Goal: Transaction & Acquisition: Purchase product/service

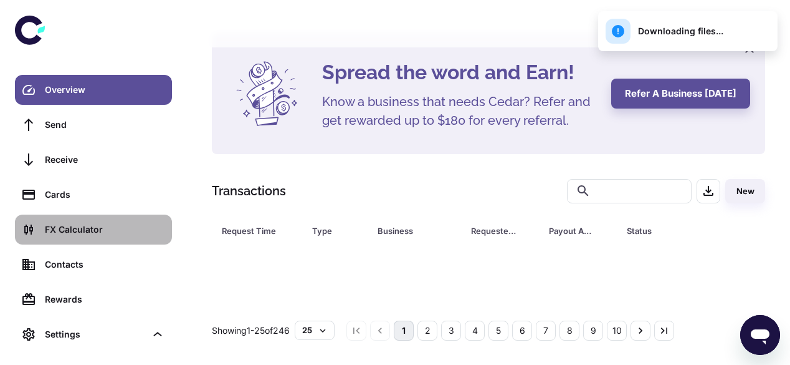
scroll to position [151, 0]
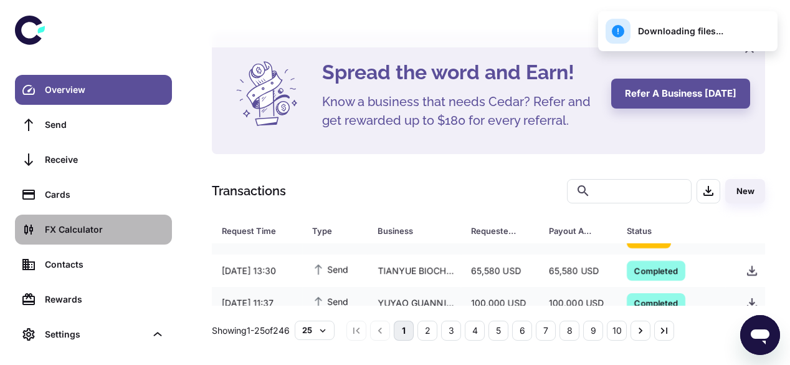
click at [60, 233] on div "FX Calculator" at bounding box center [105, 229] width 120 height 14
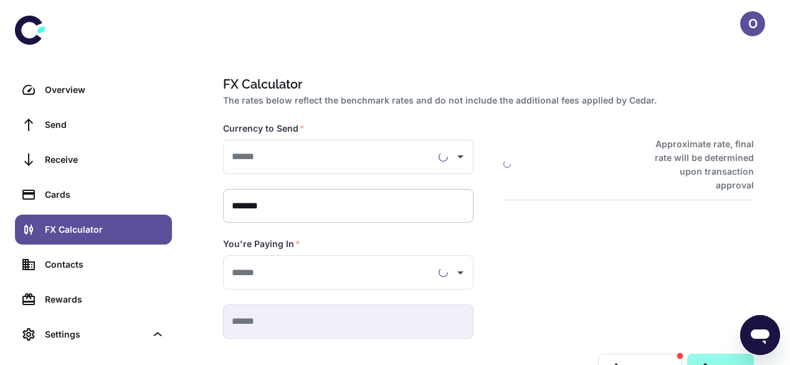
type input "**********"
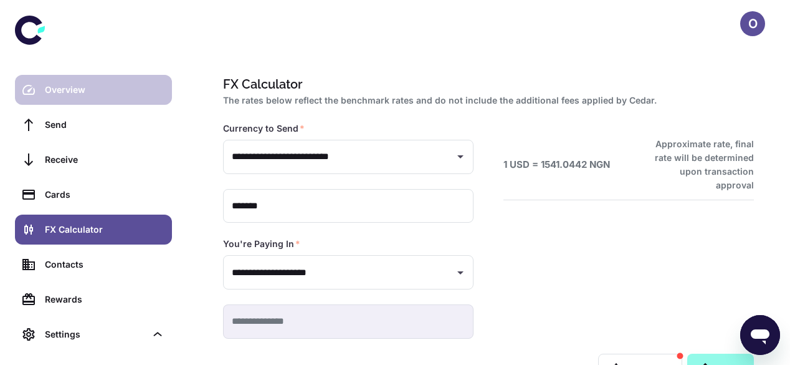
click at [101, 82] on link "Overview" at bounding box center [93, 90] width 157 height 30
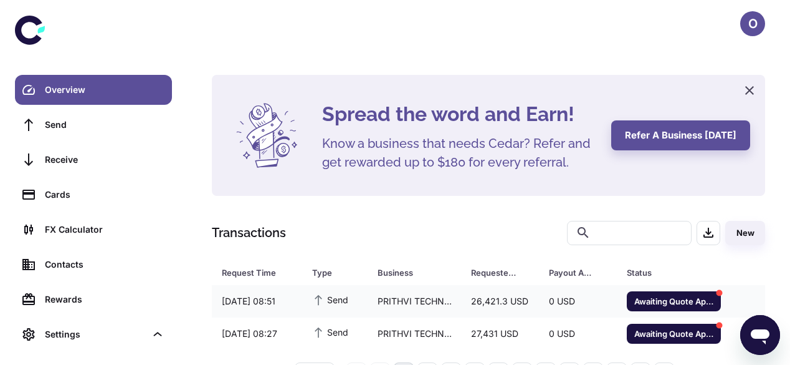
scroll to position [42, 0]
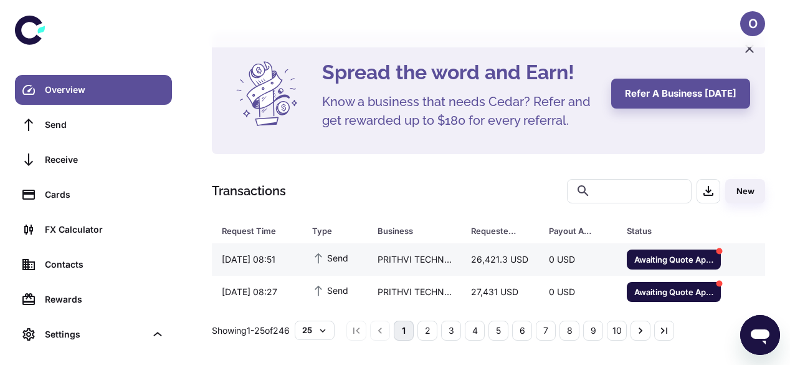
click at [541, 271] on td "0 USD" at bounding box center [578, 259] width 78 height 32
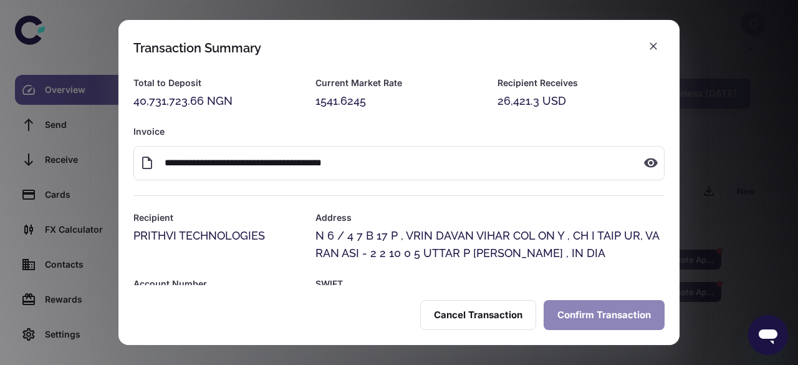
click at [606, 307] on button "Confirm Transaction" at bounding box center [603, 315] width 121 height 30
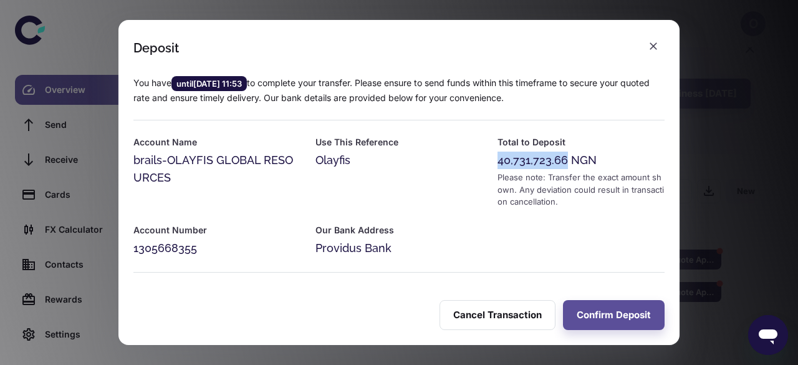
drag, startPoint x: 563, startPoint y: 163, endPoint x: 489, endPoint y: 163, distance: 74.2
click at [489, 163] on div "Total to Deposit 40,731,723.66 NGN Please note: Transfer the exact amount shown…" at bounding box center [573, 164] width 182 height 88
copy div "40,731,723.66"
click at [651, 47] on icon "button" at bounding box center [653, 46] width 12 height 12
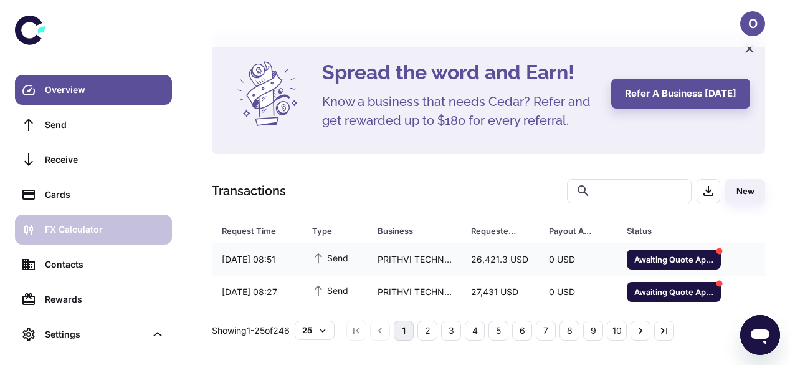
click at [87, 224] on div "FX Calculator" at bounding box center [105, 229] width 120 height 14
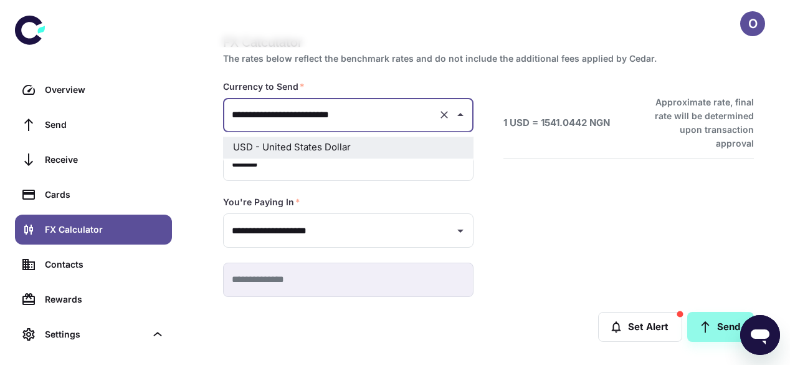
click at [312, 111] on input "**********" at bounding box center [331, 114] width 204 height 23
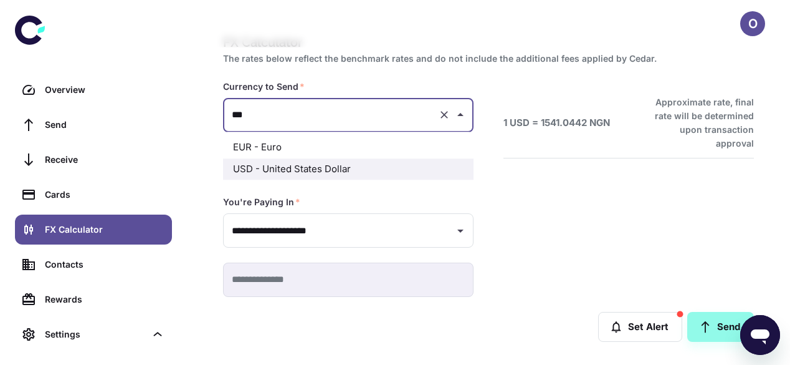
click at [278, 148] on li "EUR - Euro" at bounding box center [348, 147] width 251 height 22
type input "**********"
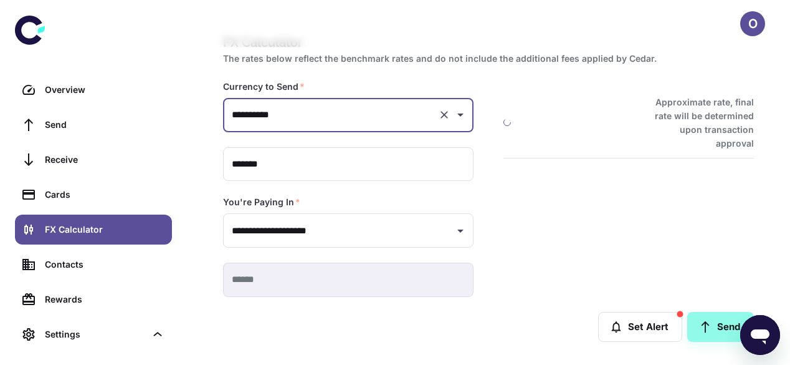
type input "**********"
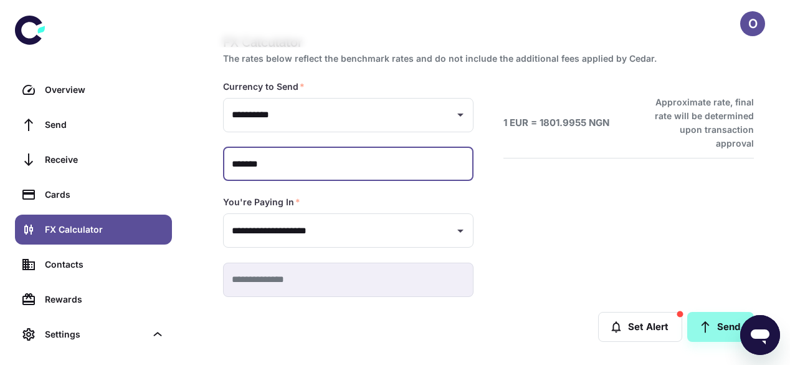
click at [278, 148] on input "*******" at bounding box center [348, 164] width 251 height 34
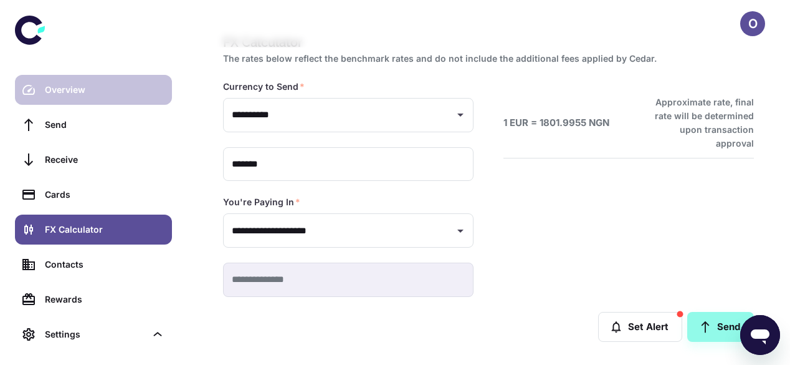
click at [65, 88] on div "Overview" at bounding box center [105, 90] width 120 height 14
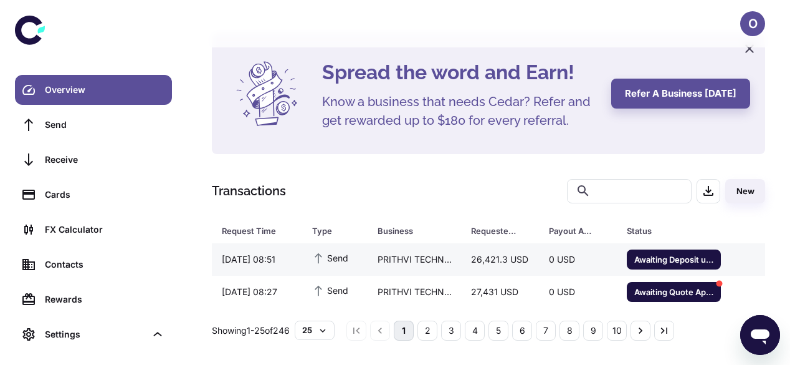
click at [565, 254] on div "0 USD" at bounding box center [578, 259] width 78 height 24
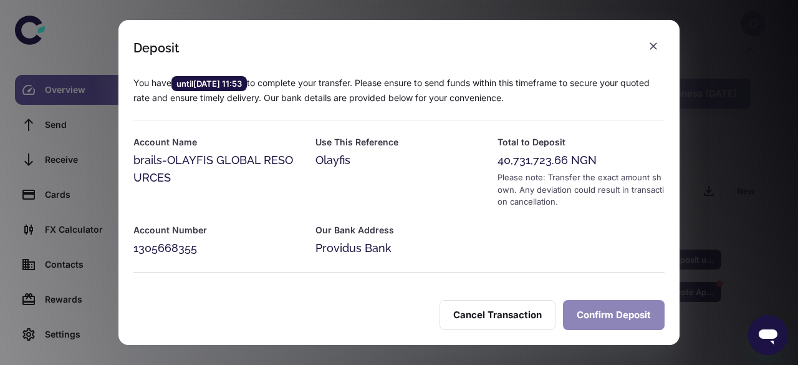
click at [604, 318] on button "Confirm Deposit" at bounding box center [614, 315] width 102 height 30
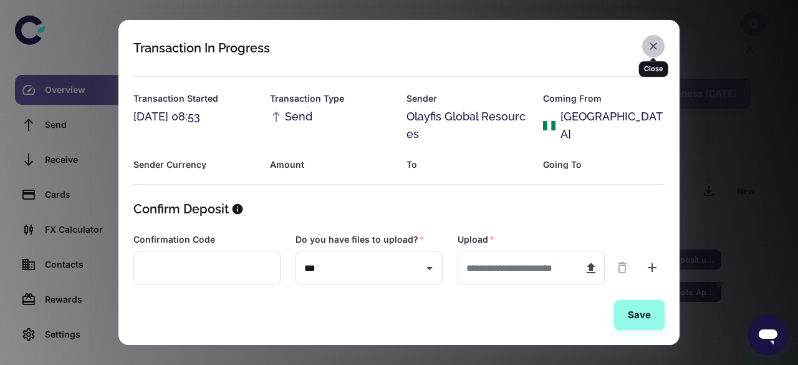
click at [656, 47] on icon "button" at bounding box center [653, 46] width 12 height 12
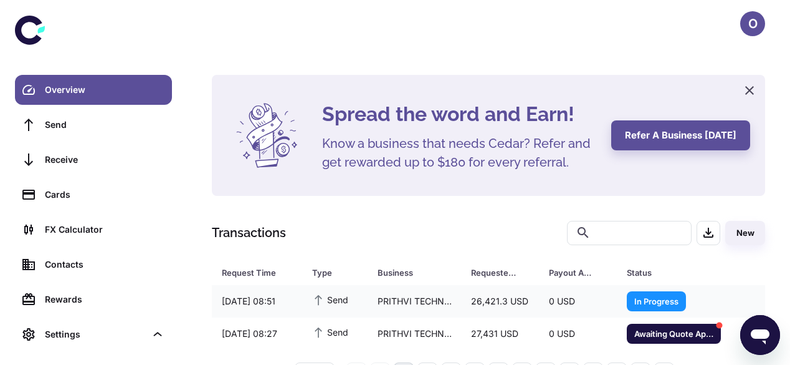
scroll to position [42, 0]
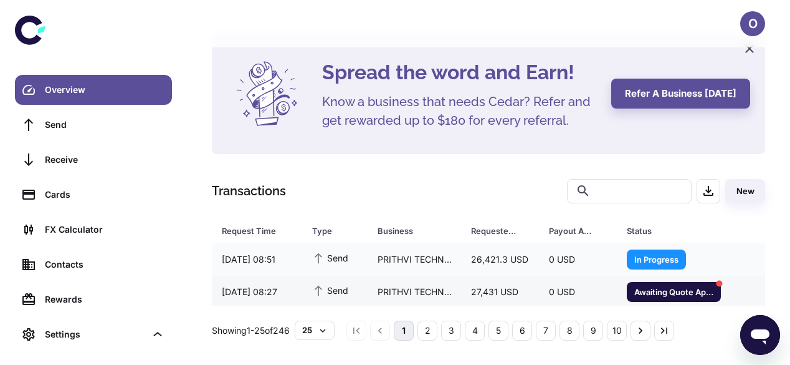
click at [510, 289] on div "27,431 USD" at bounding box center [500, 292] width 78 height 24
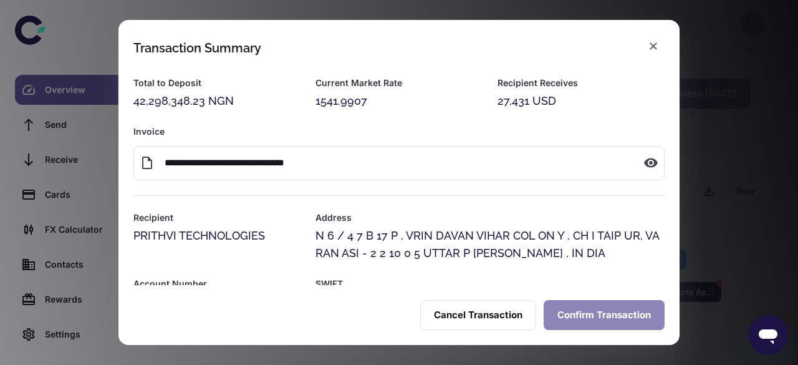
click at [577, 305] on button "Confirm Transaction" at bounding box center [603, 315] width 121 height 30
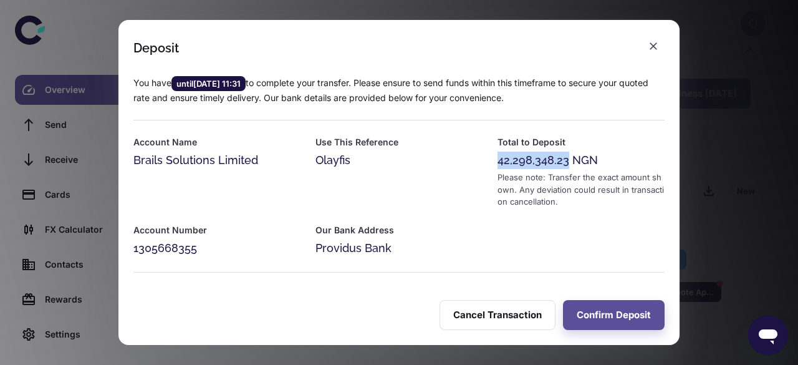
drag, startPoint x: 565, startPoint y: 163, endPoint x: 494, endPoint y: 162, distance: 70.4
click at [497, 162] on div "42,298,348.23 NGN" at bounding box center [580, 159] width 167 height 17
copy div "42,298,348.23"
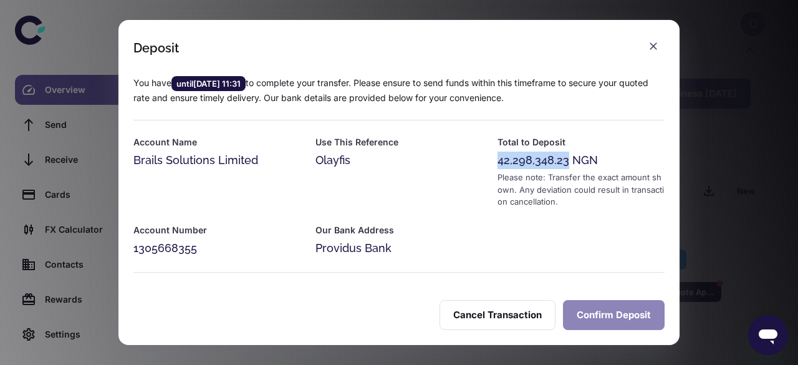
click at [604, 307] on button "Confirm Deposit" at bounding box center [614, 315] width 102 height 30
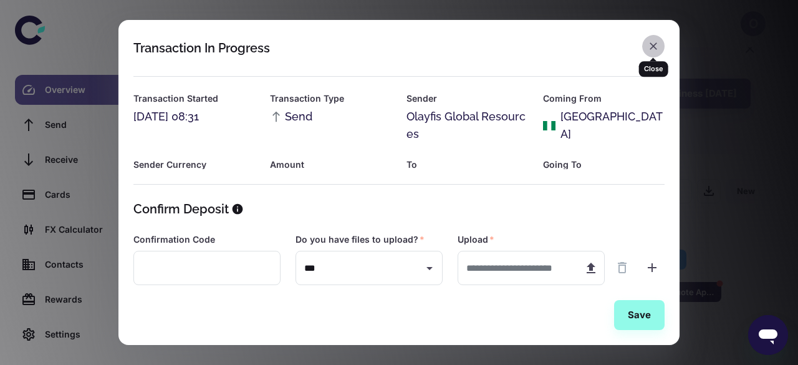
click at [648, 48] on icon "button" at bounding box center [653, 46] width 12 height 12
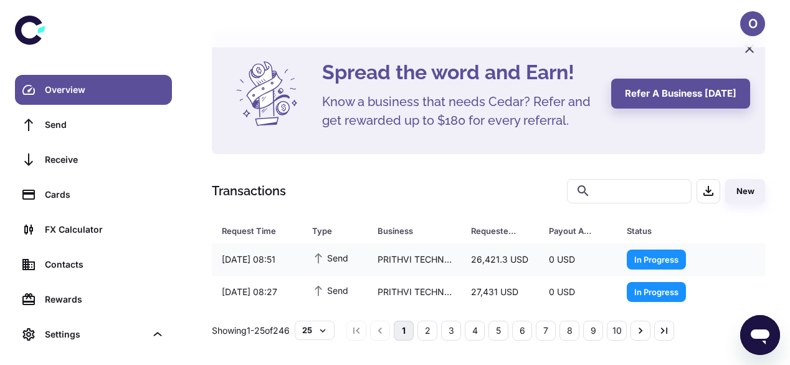
click at [352, 166] on div "Spread the word and Earn! Know a business that needs Cedar? Refer and get rewar…" at bounding box center [488, 186] width 583 height 307
